Goal: Check status

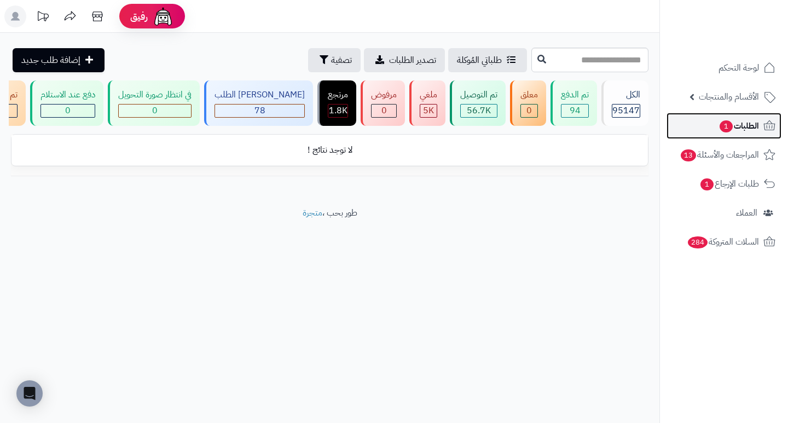
click at [750, 125] on span "الطلبات 1" at bounding box center [738, 125] width 40 height 15
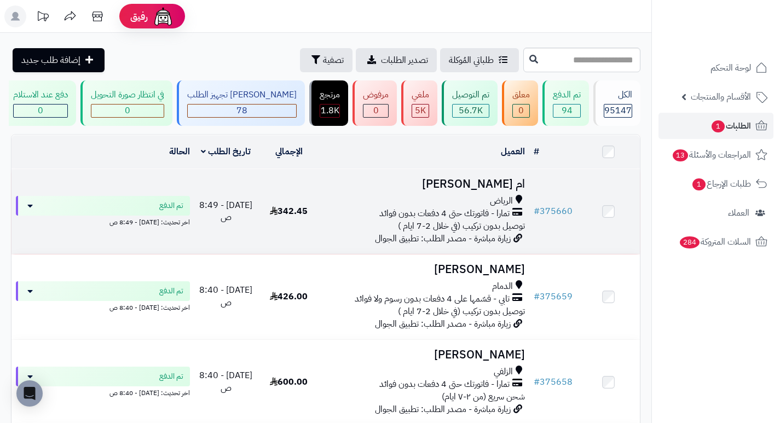
click at [511, 190] on h3 "ام [PERSON_NAME]" at bounding box center [424, 184] width 200 height 13
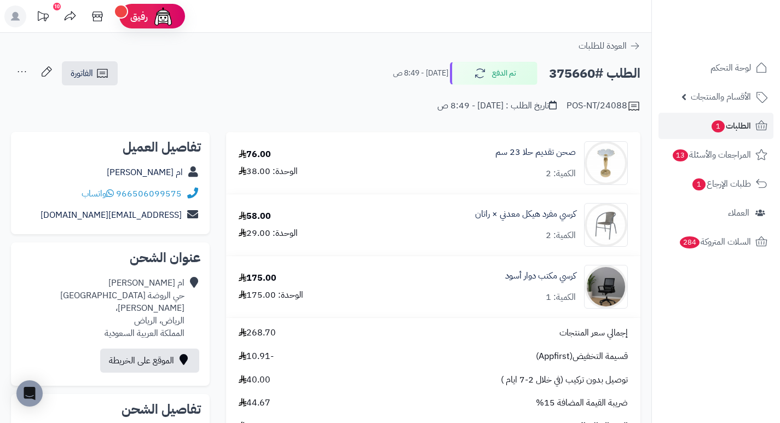
drag, startPoint x: 422, startPoint y: 179, endPoint x: 408, endPoint y: 178, distance: 14.2
click at [408, 178] on div "صحن تقديم حلا 23 سم الكمية: 2" at bounding box center [502, 163] width 266 height 44
